Goal: Task Accomplishment & Management: Complete application form

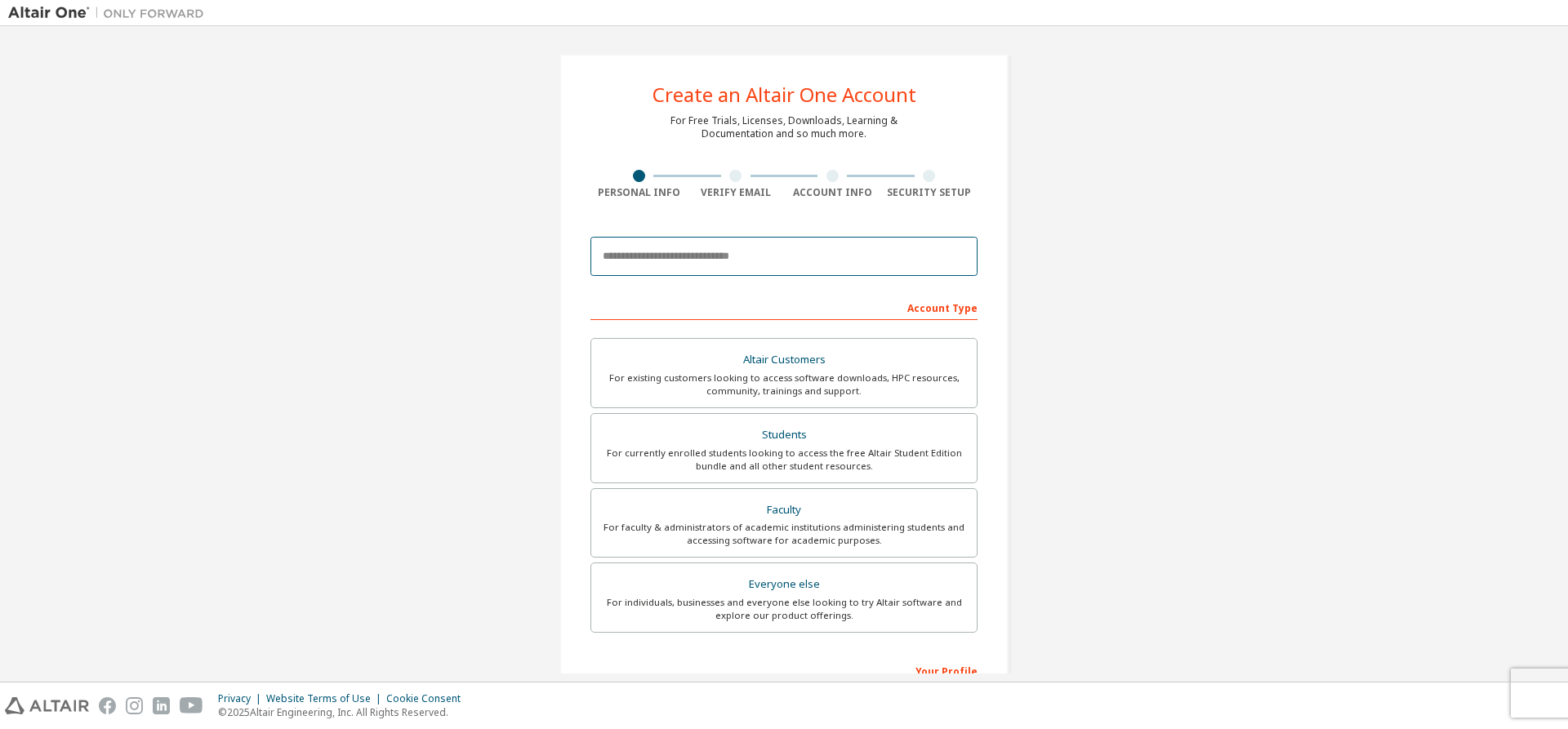
click at [684, 261] on input "email" at bounding box center [784, 256] width 387 height 40
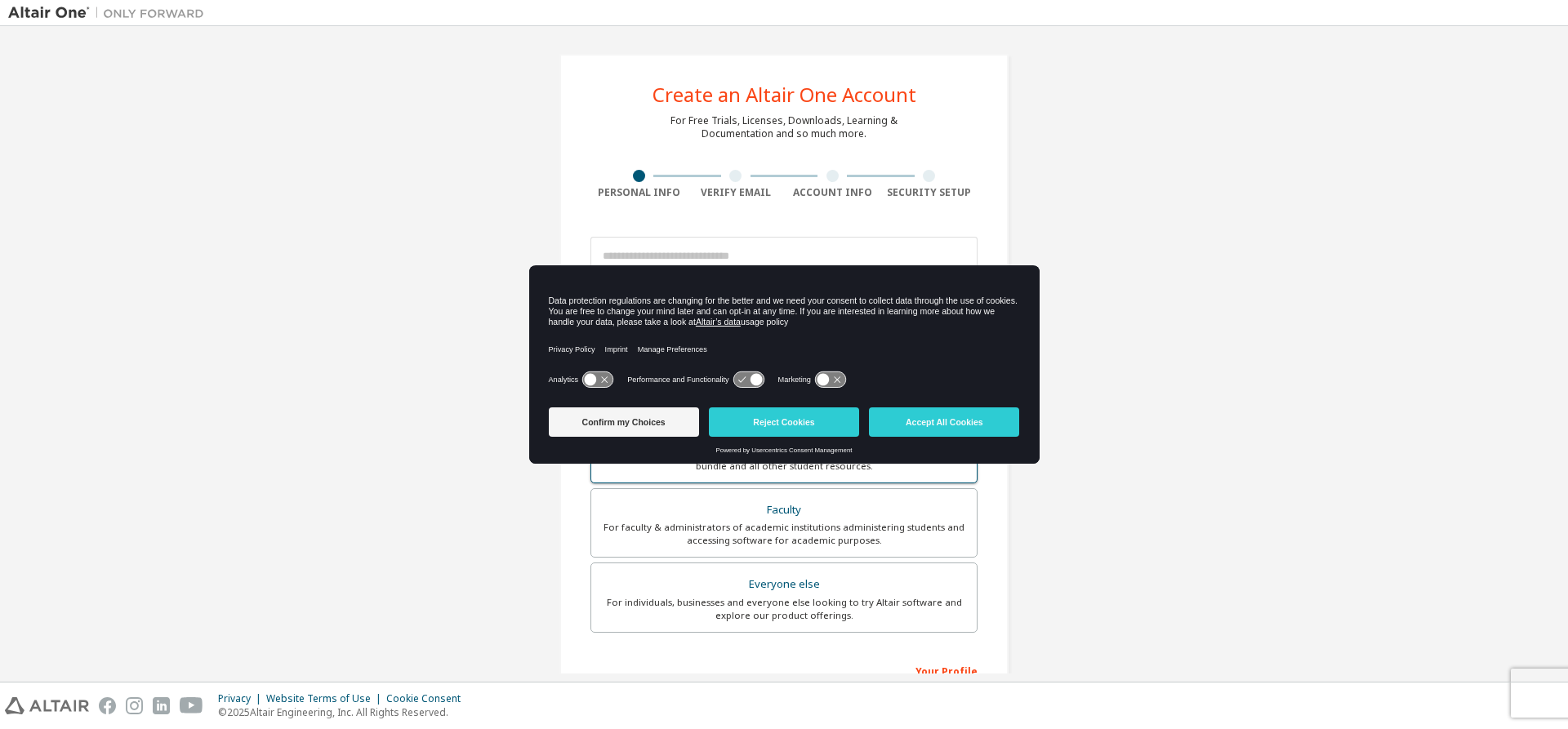
click at [766, 420] on button "Reject Cookies" at bounding box center [784, 422] width 150 height 29
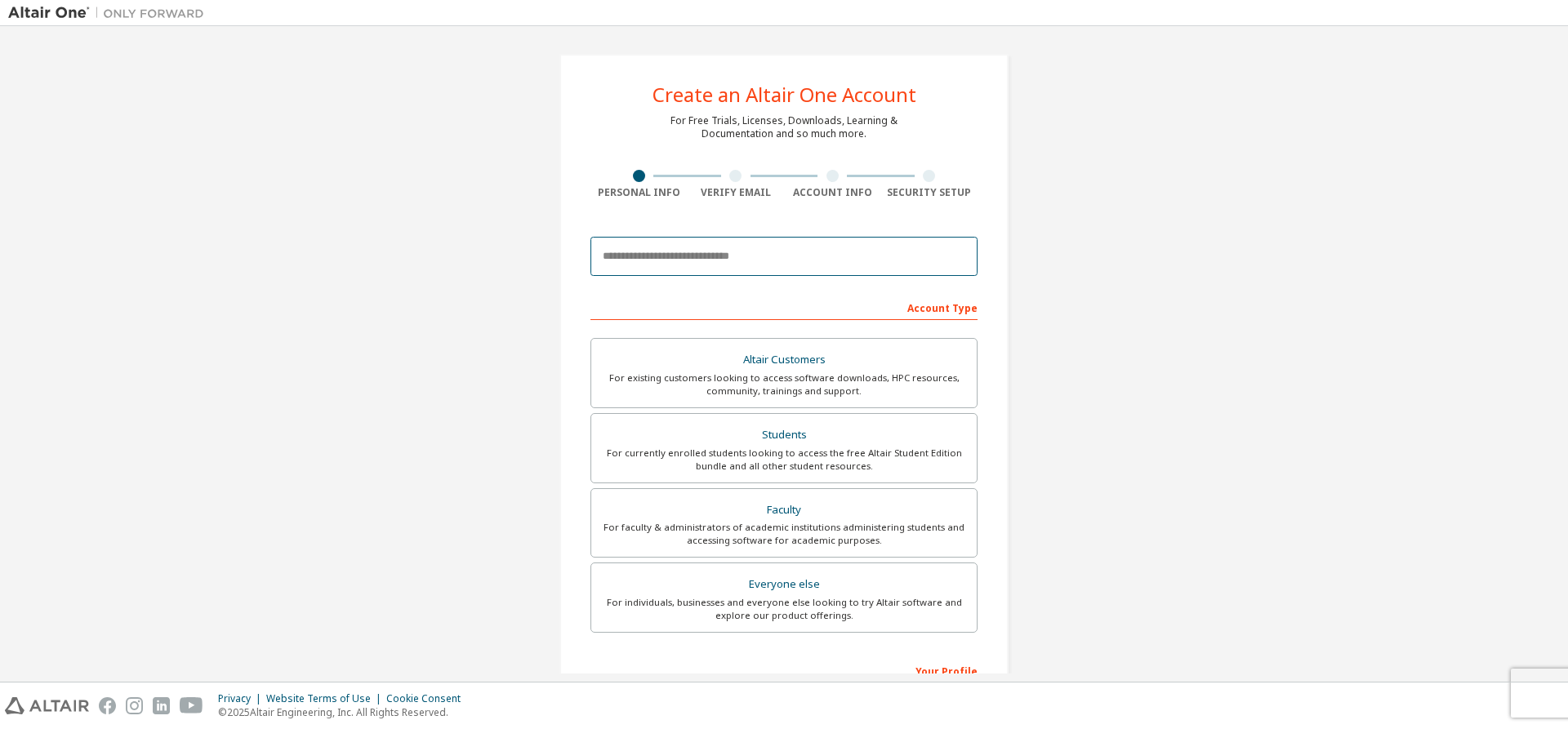
click at [685, 265] on input "email" at bounding box center [784, 256] width 387 height 40
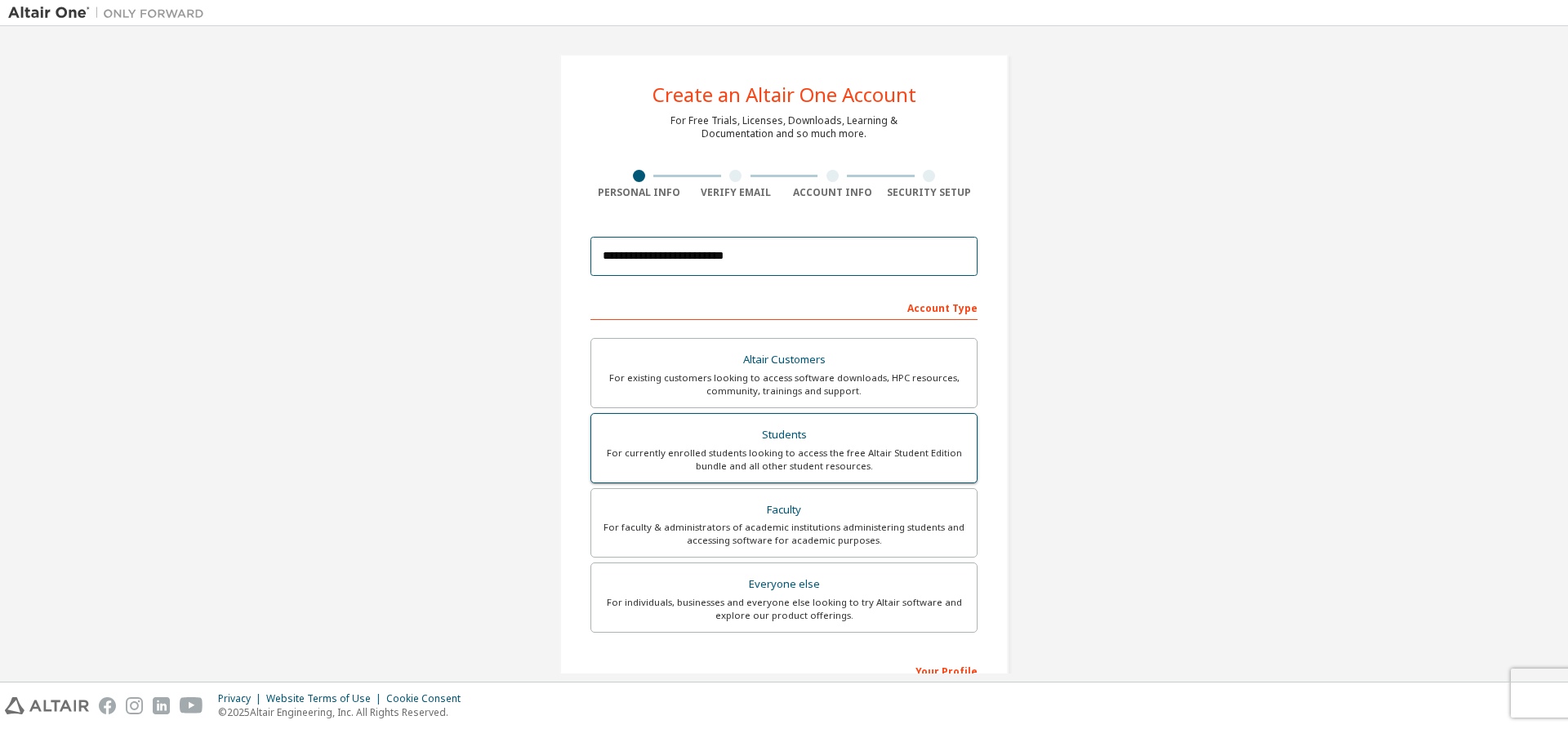
type input "**********"
click at [922, 460] on div "For currently enrolled students looking to access the free Altair Student Editi…" at bounding box center [784, 459] width 366 height 26
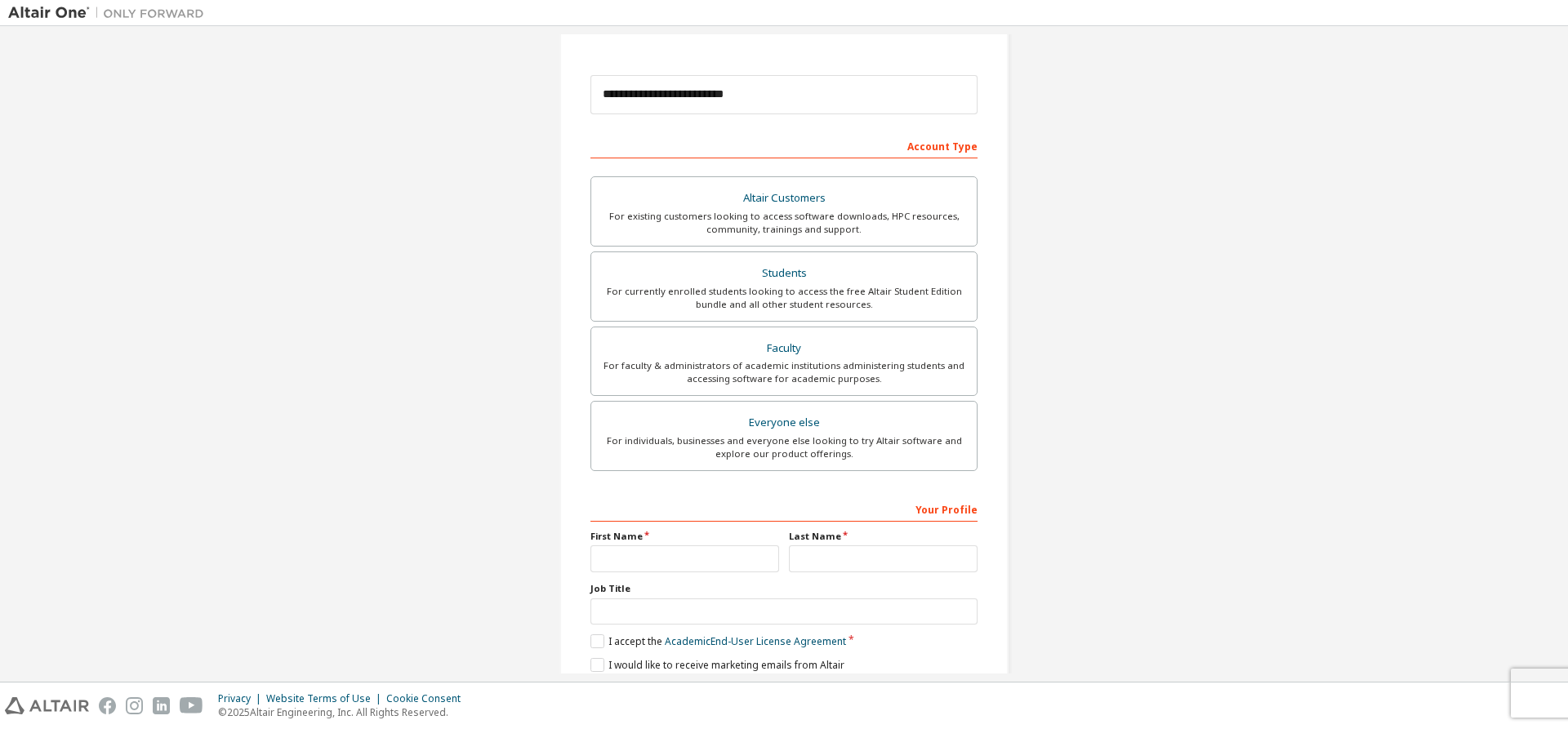
scroll to position [163, 0]
click at [666, 546] on input "text" at bounding box center [684, 557] width 189 height 27
type input "*"
type input "**"
type input "*******"
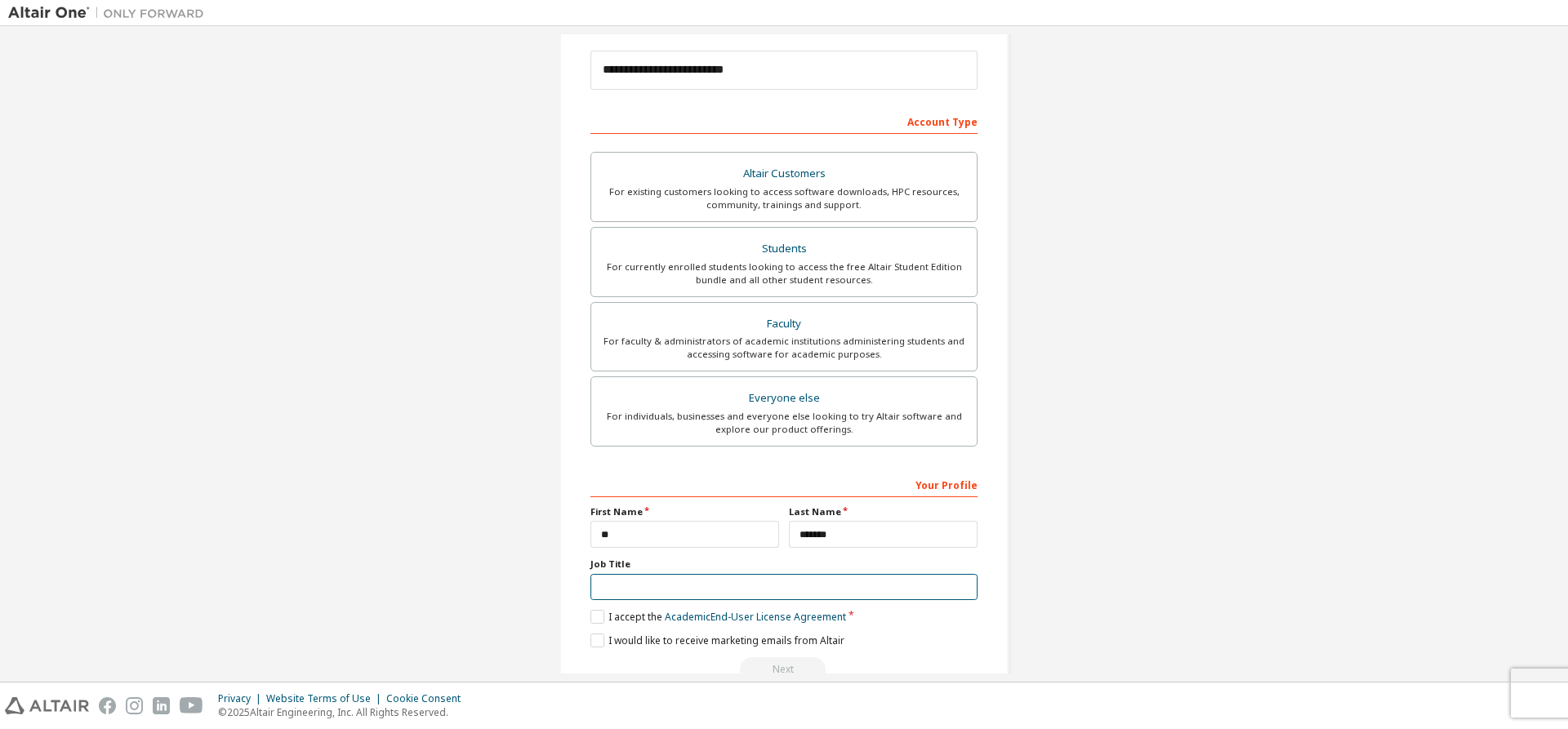
scroll to position [225, 0]
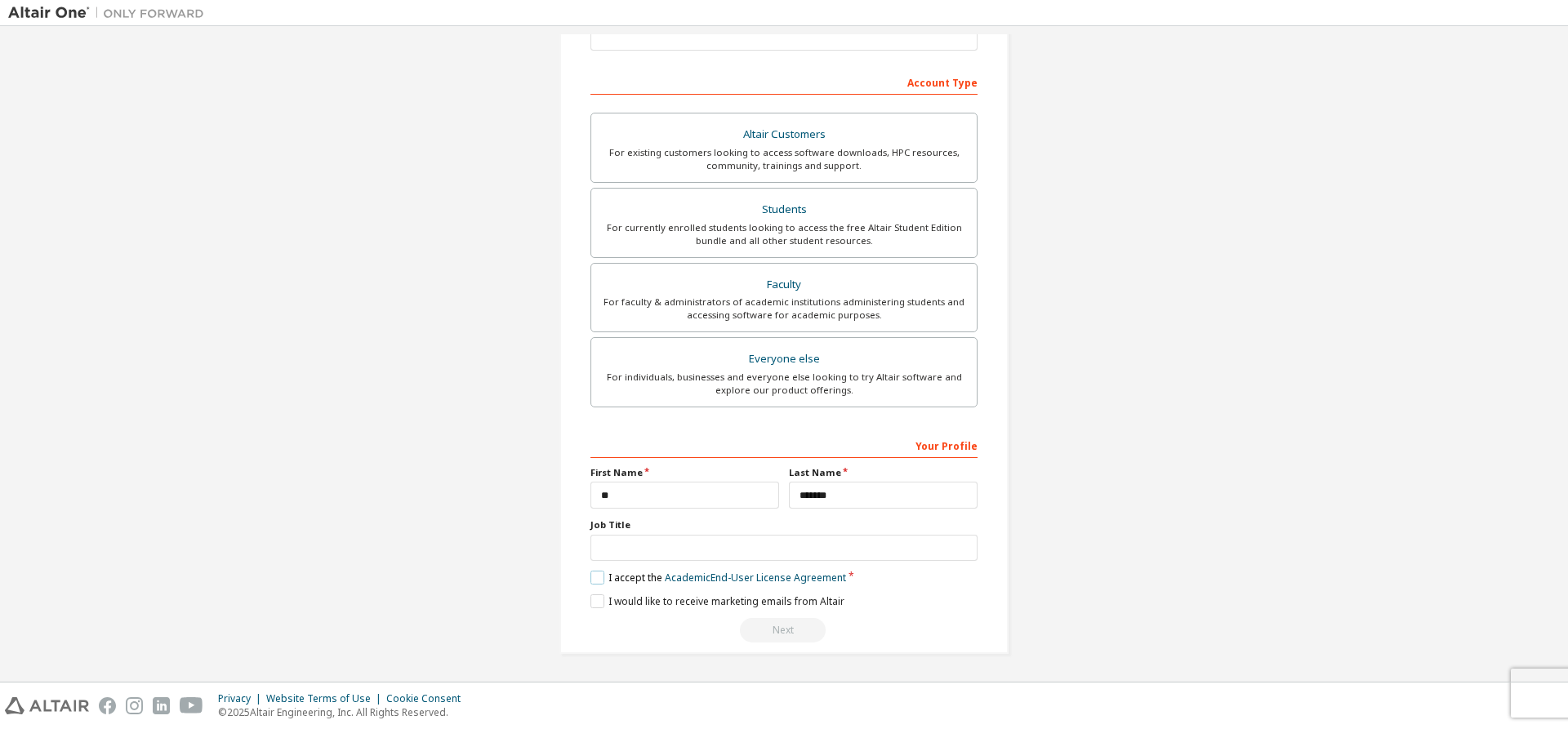
click at [594, 573] on label "I accept the Academic End-User License Agreement" at bounding box center [718, 577] width 255 height 14
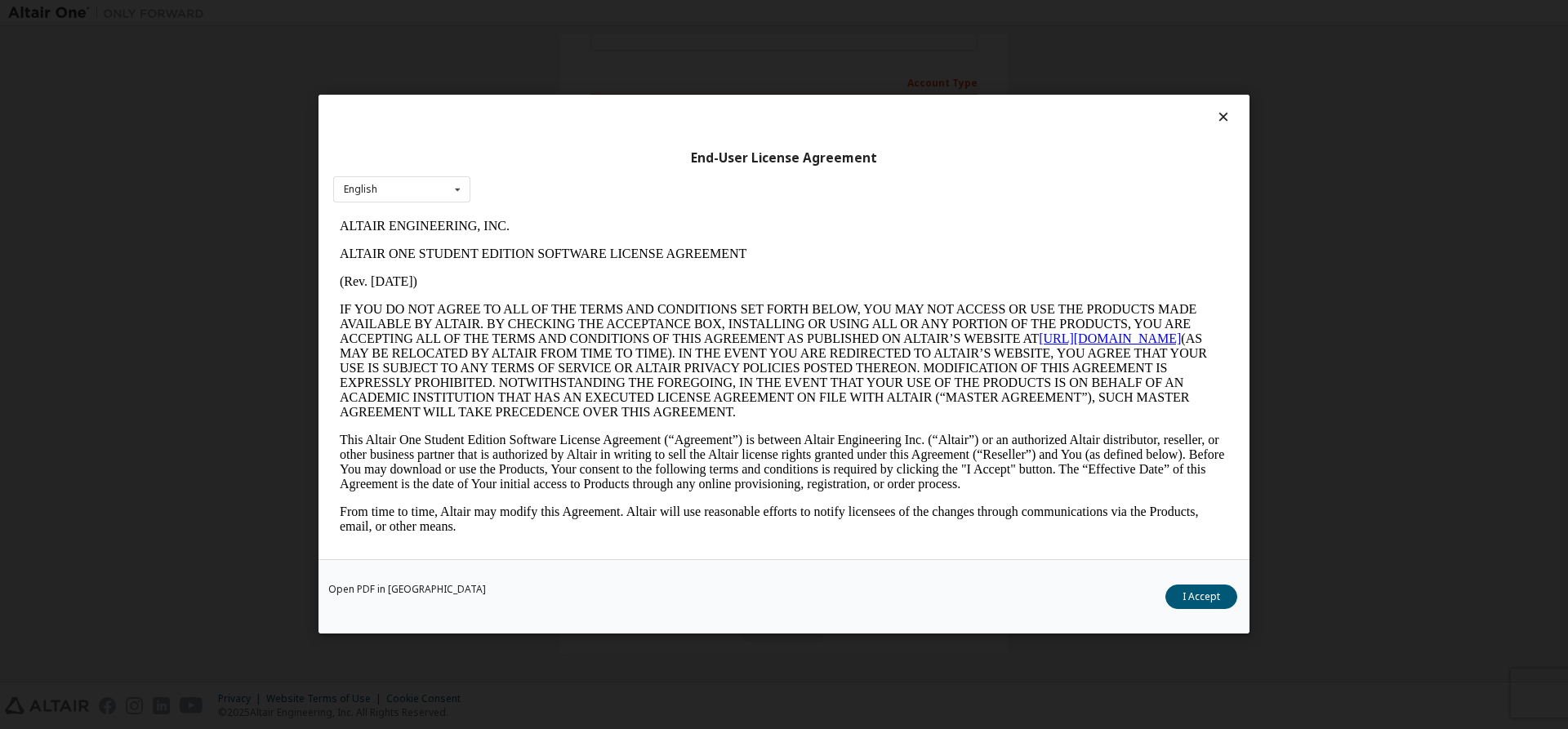
scroll to position [0, 0]
click at [1203, 595] on button "I Accept" at bounding box center [1201, 597] width 72 height 24
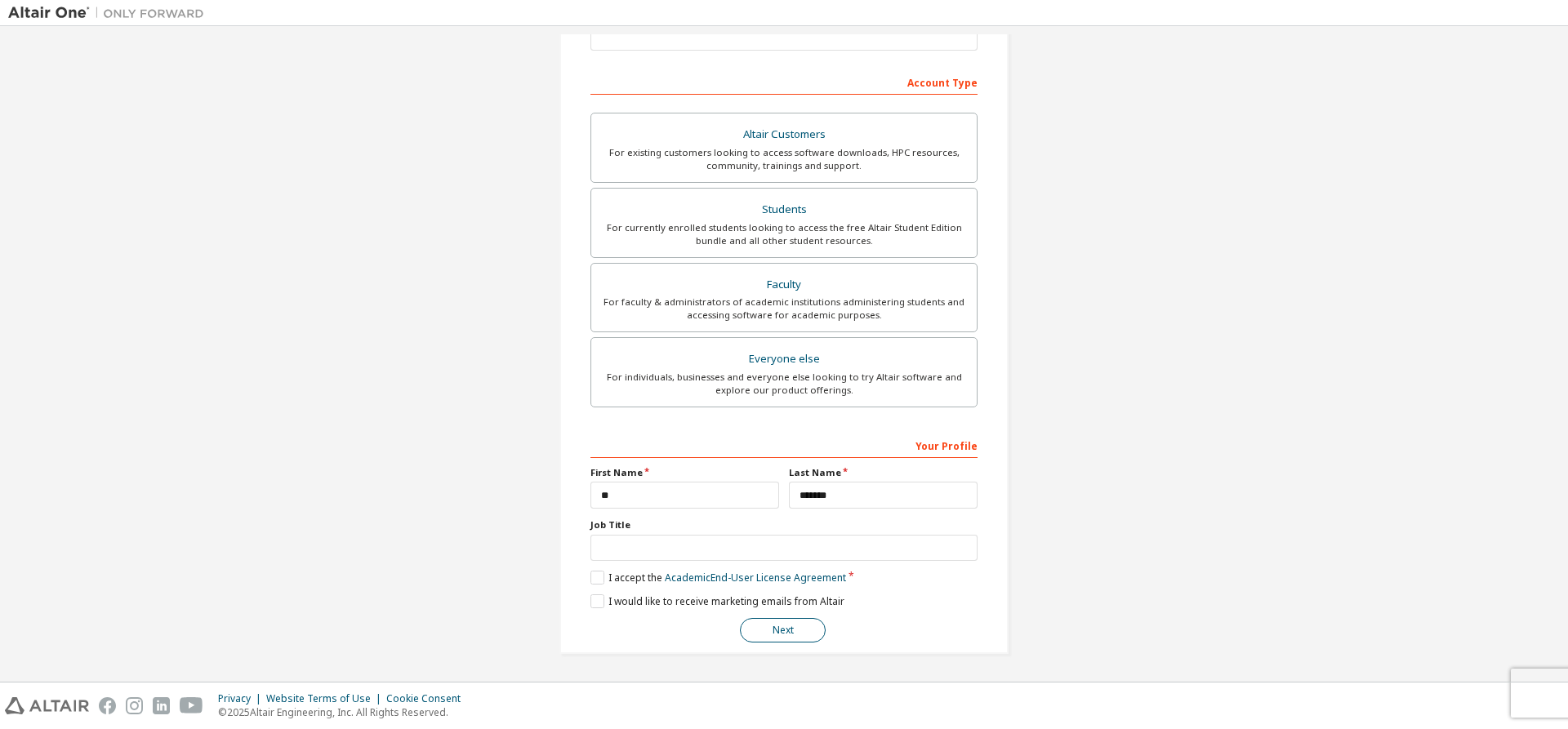
click at [789, 624] on button "Next" at bounding box center [783, 629] width 86 height 24
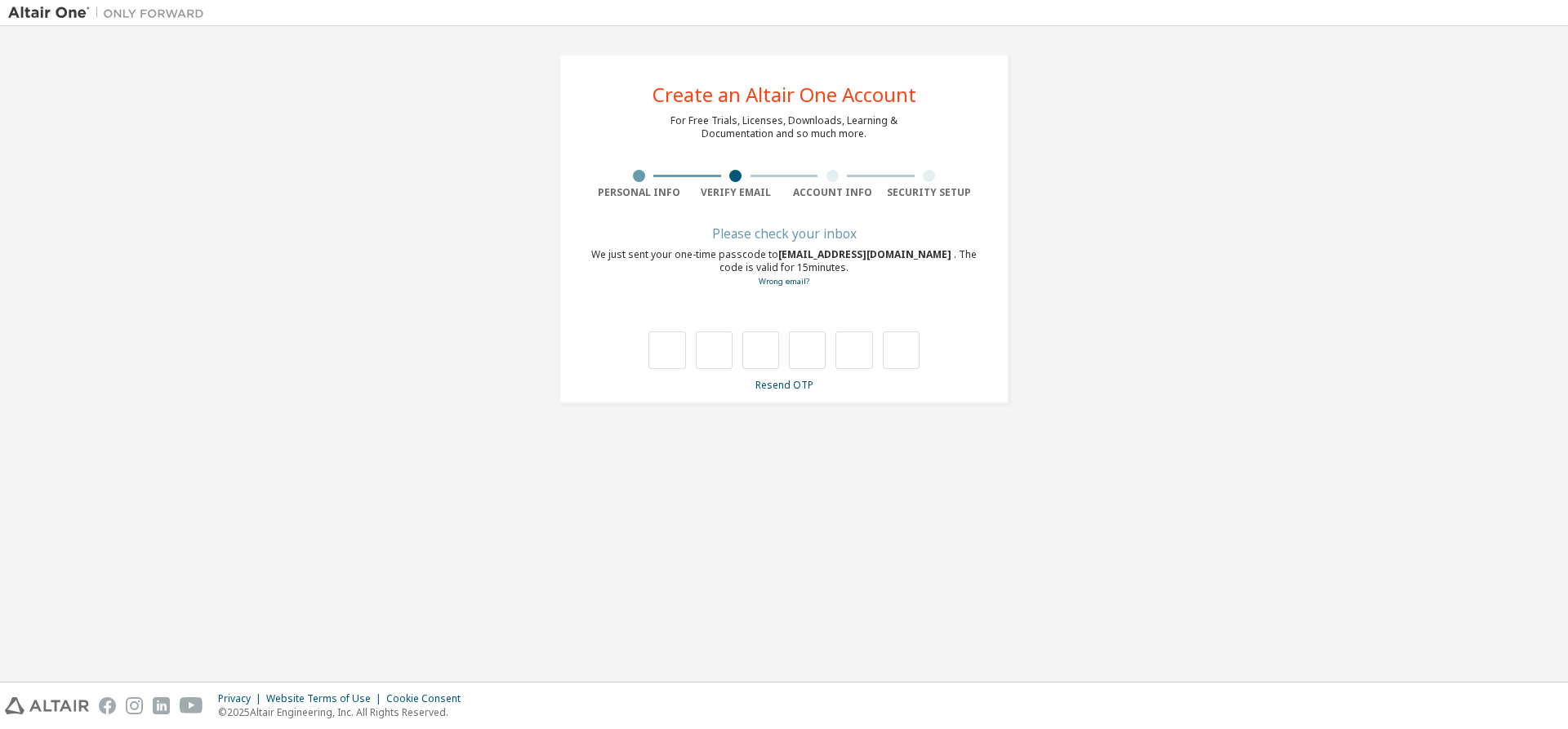
type input "*"
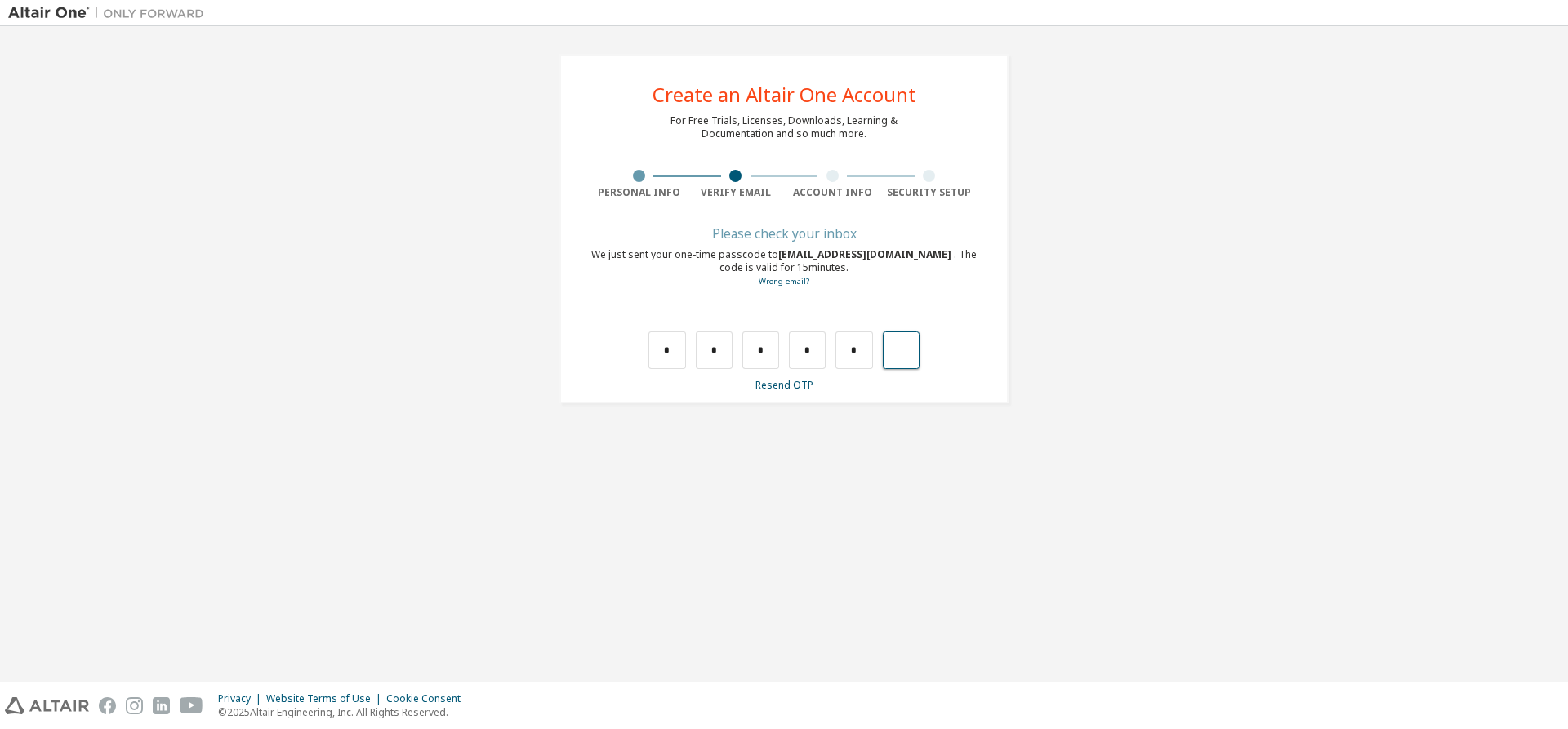
type input "*"
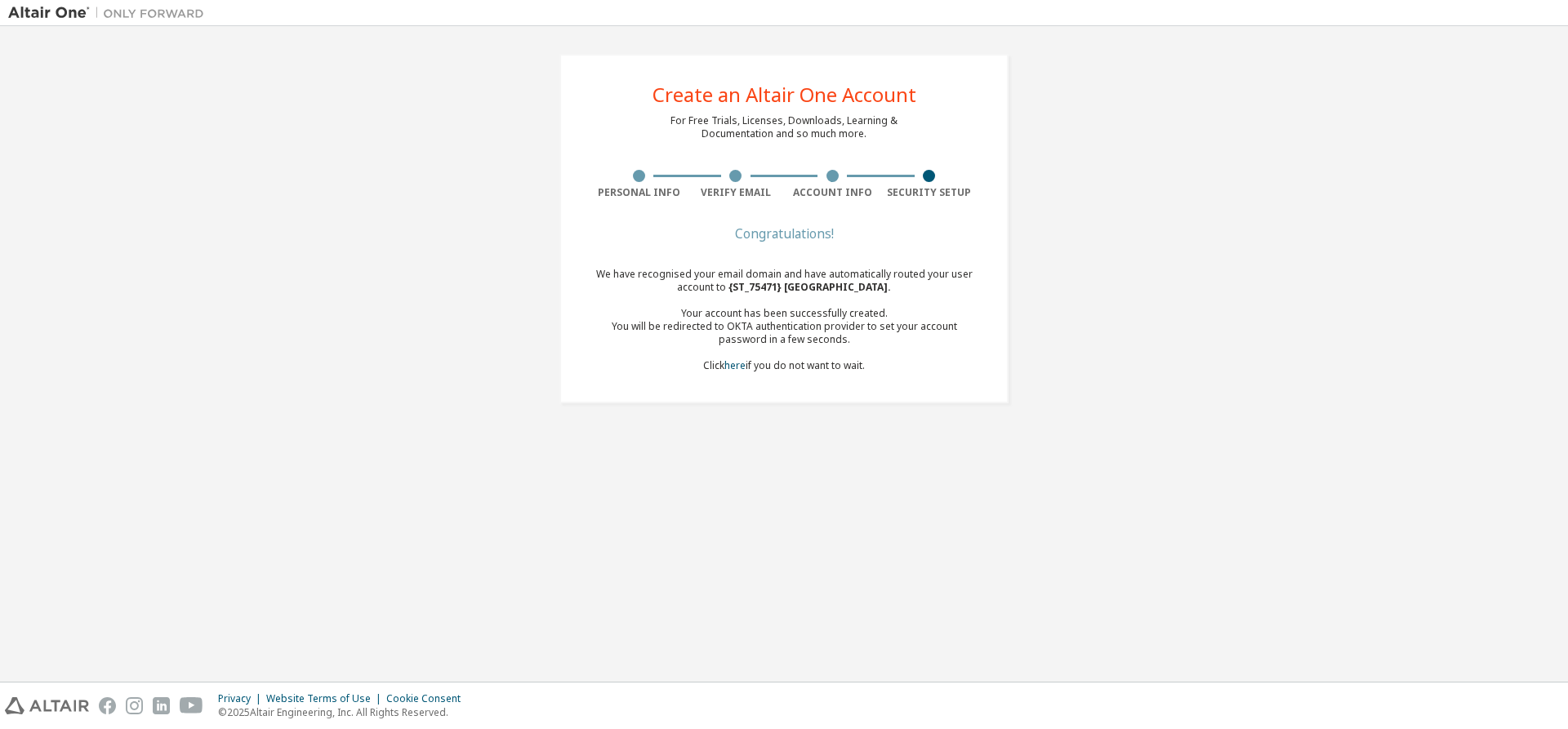
click at [627, 328] on div "You will be redirected to OKTA authentication provider to set your account pass…" at bounding box center [784, 333] width 387 height 26
drag, startPoint x: 627, startPoint y: 328, endPoint x: 928, endPoint y: 334, distance: 301.1
click at [928, 334] on div "You will be redirected to OKTA authentication provider to set your account pass…" at bounding box center [784, 333] width 387 height 26
click at [882, 343] on div "You will be redirected to OKTA authentication provider to set your account pass…" at bounding box center [784, 333] width 387 height 26
